Goal: Navigation & Orientation: Understand site structure

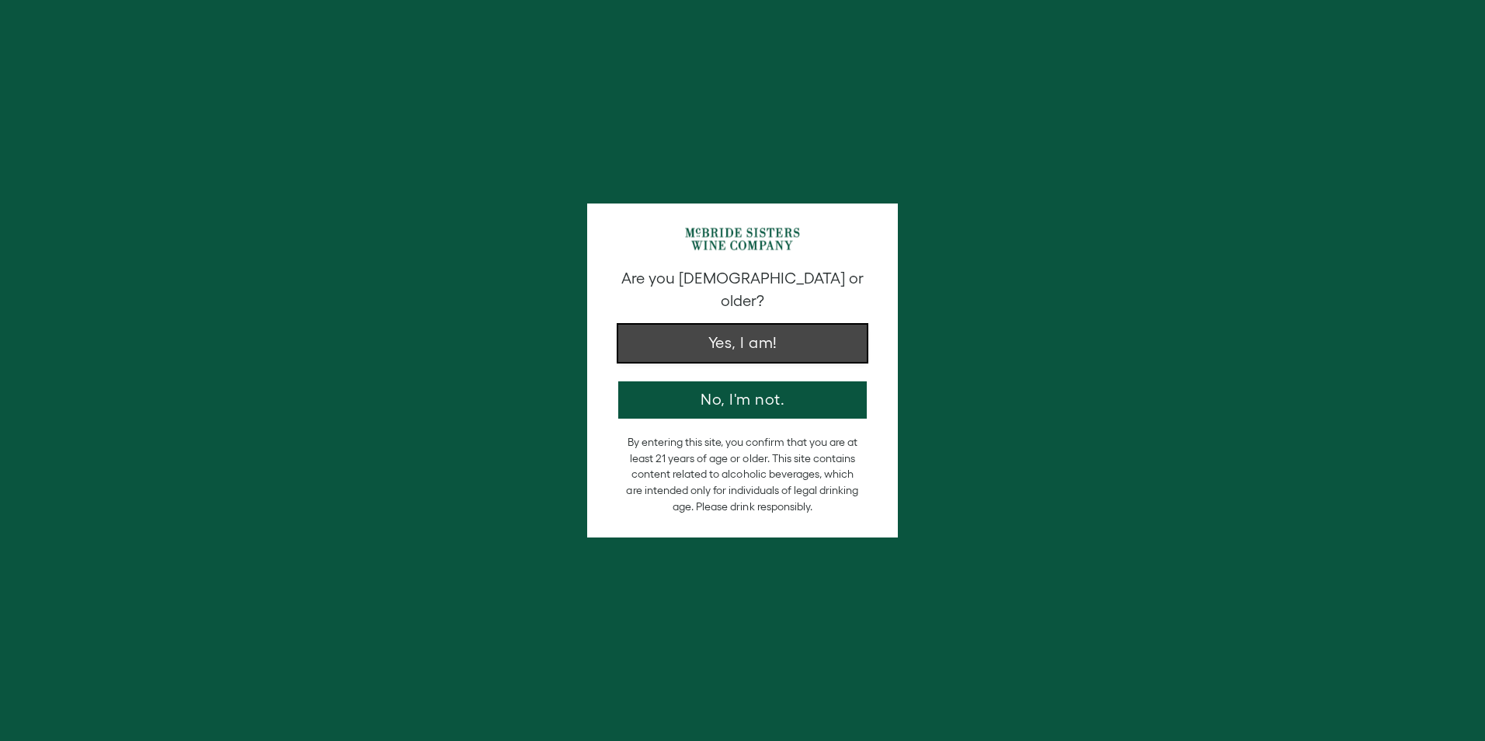
click at [721, 325] on button "Yes, I am!" at bounding box center [742, 343] width 248 height 37
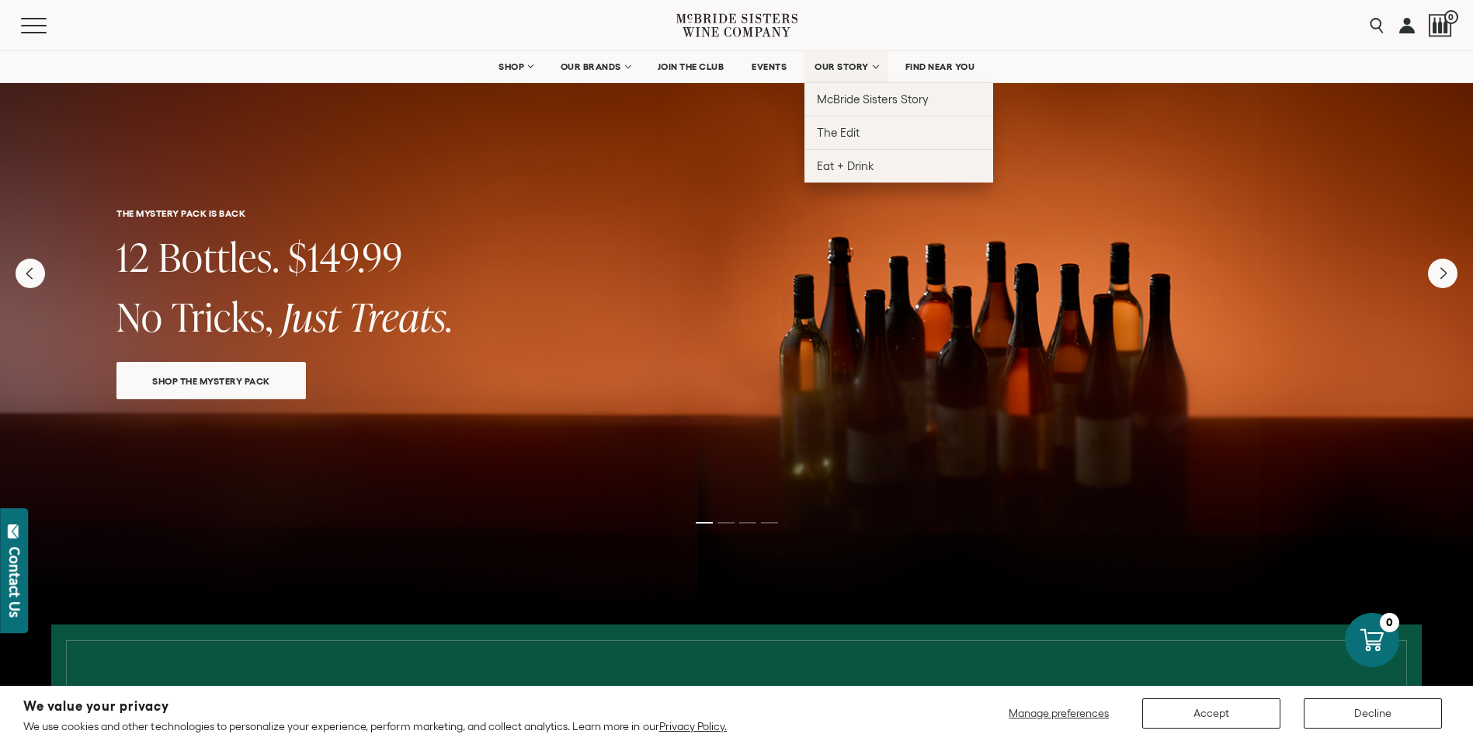
click at [851, 65] on span "OUR STORY" at bounding box center [841, 66] width 54 height 11
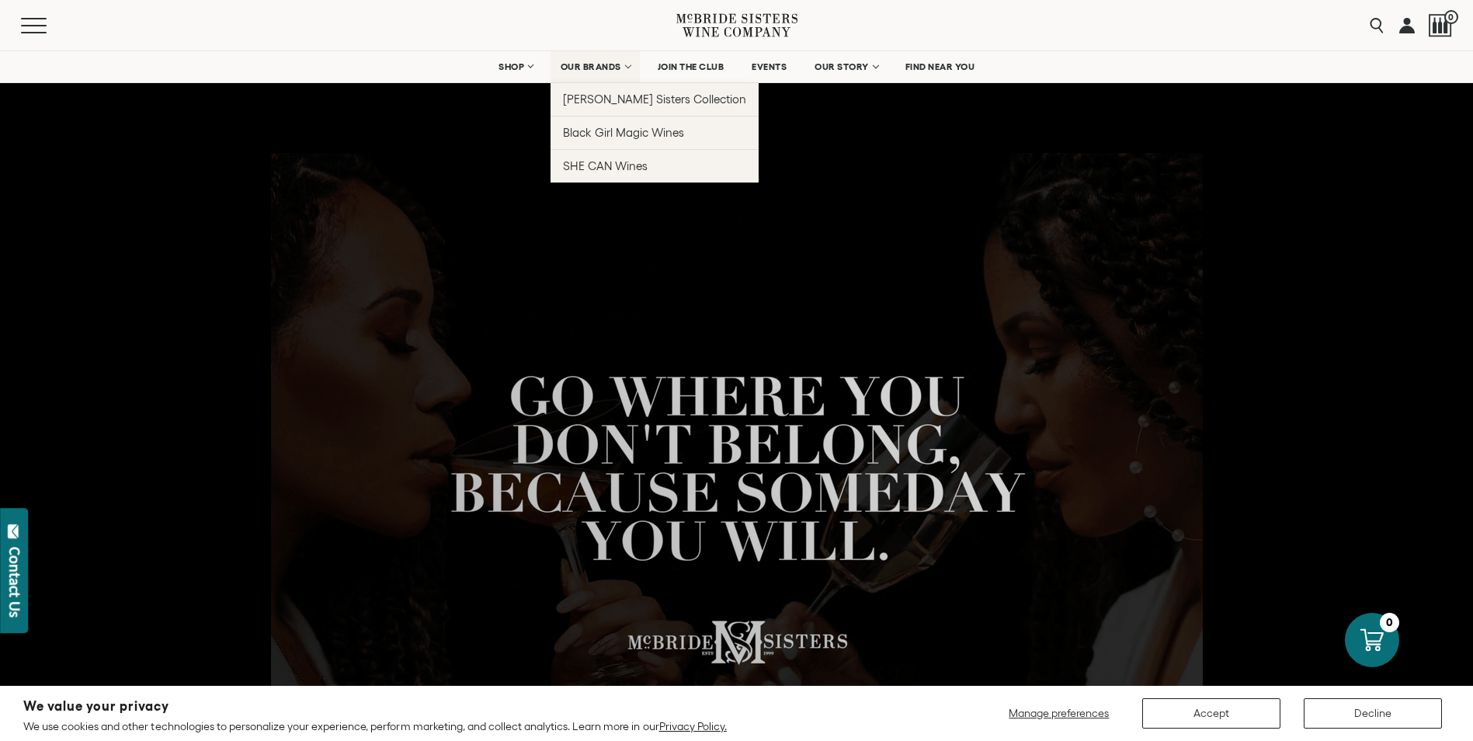
click at [602, 68] on span "OUR BRANDS" at bounding box center [591, 66] width 61 height 11
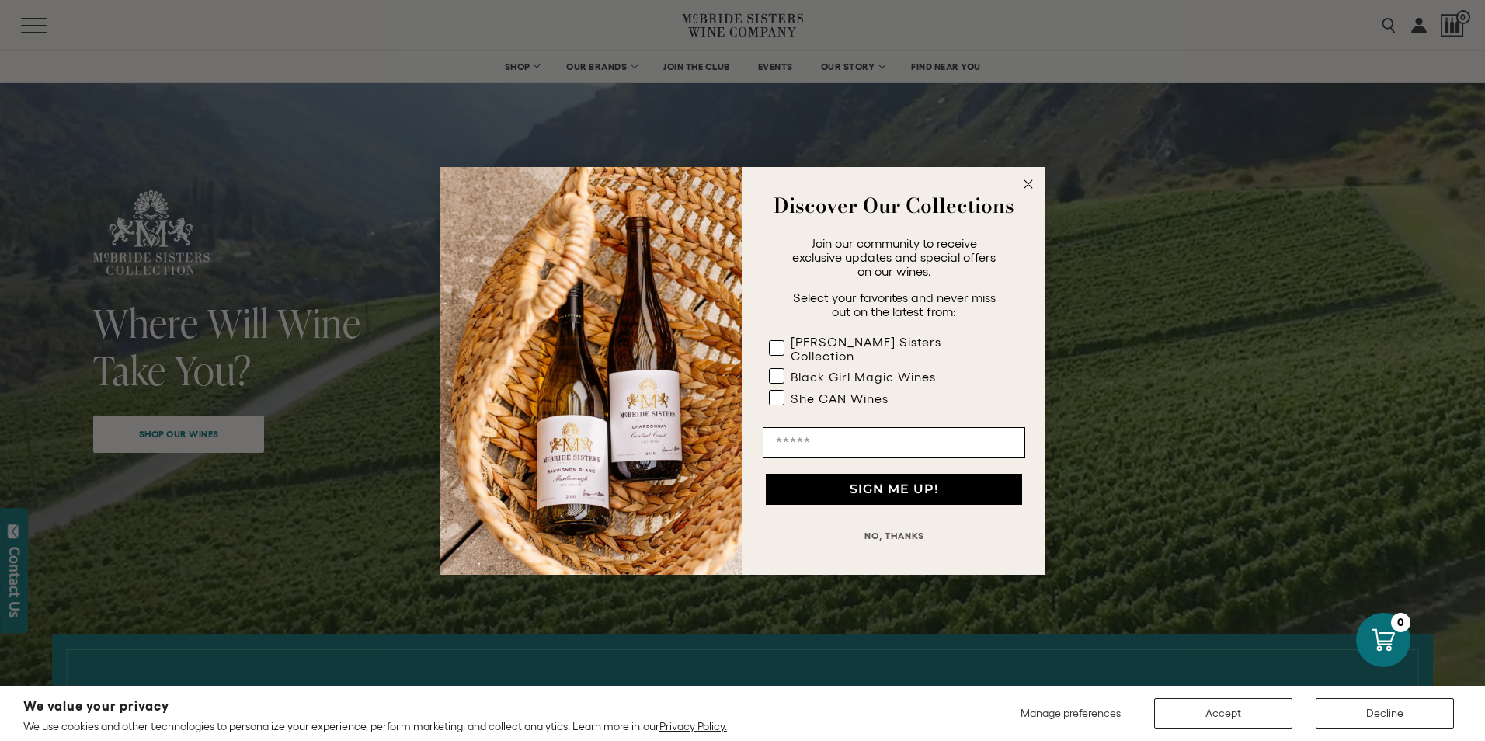
click at [1033, 192] on circle "Close dialog" at bounding box center [1028, 184] width 18 height 18
